Goal: Find specific page/section: Find specific page/section

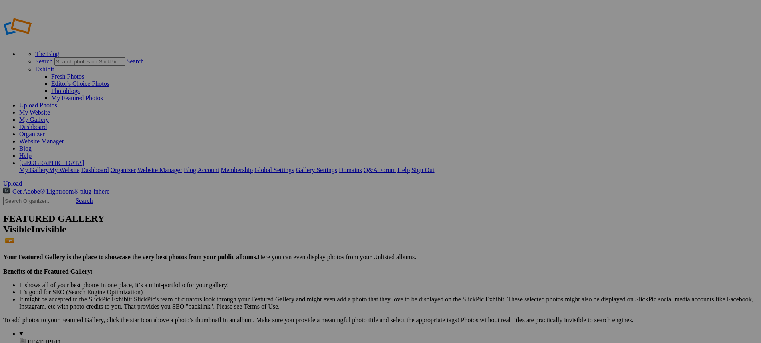
click at [47, 124] on link "Dashboard" at bounding box center [33, 127] width 28 height 7
click at [64, 138] on link "Website Manager" at bounding box center [41, 141] width 45 height 7
